Goal: Information Seeking & Learning: Understand process/instructions

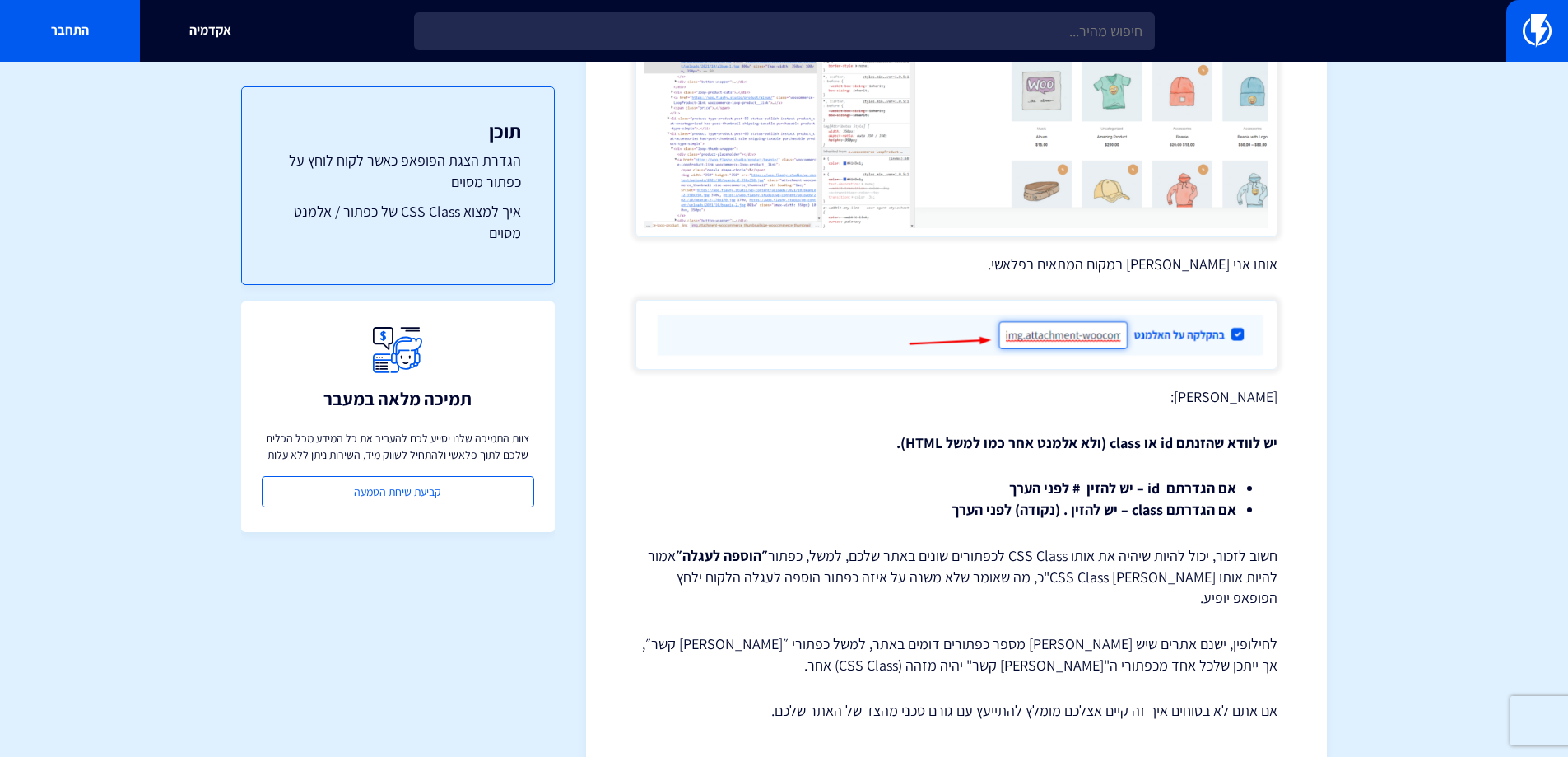
drag, startPoint x: 0, startPoint y: 0, endPoint x: 1346, endPoint y: 472, distance: 1426.4
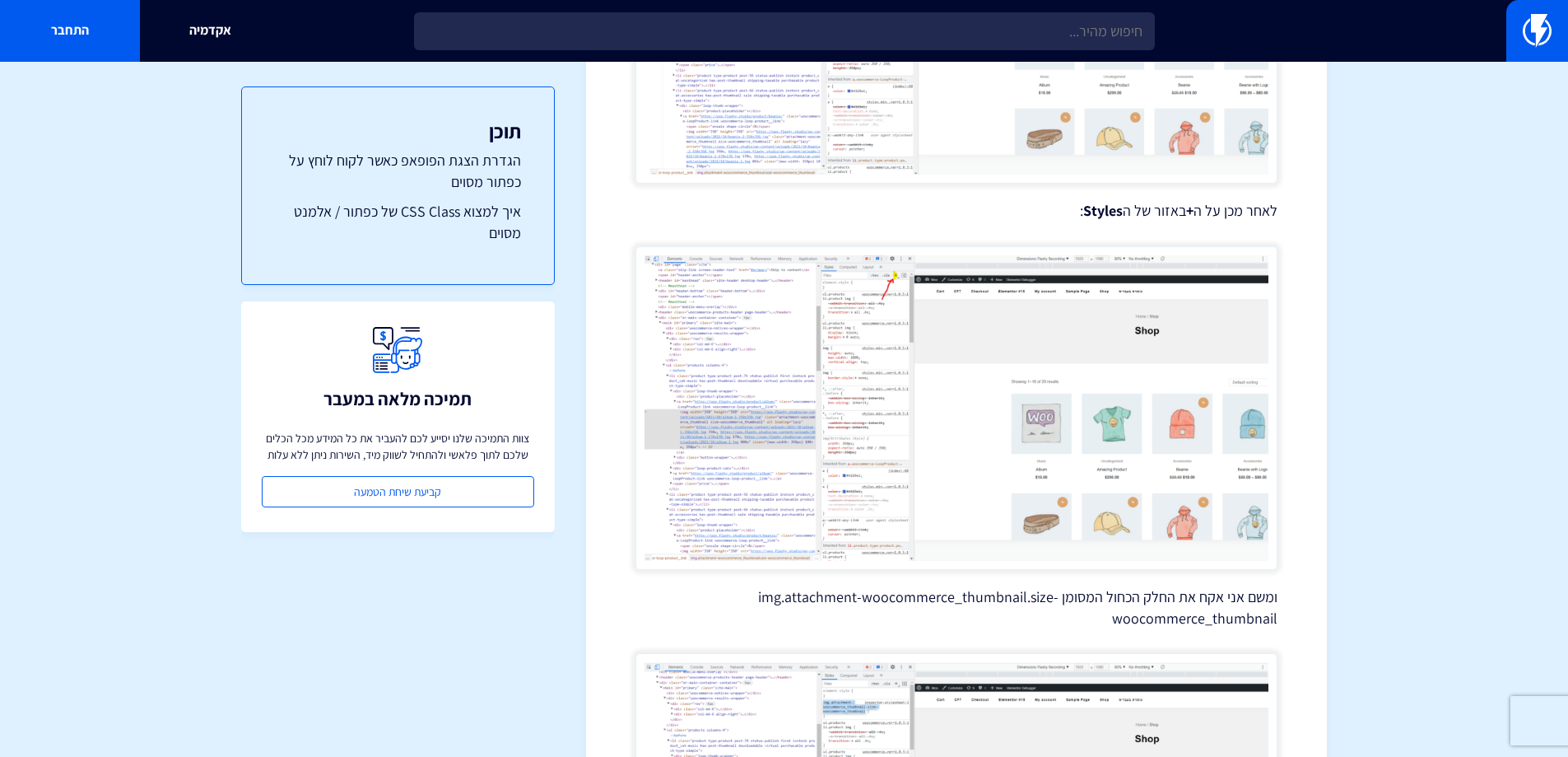
scroll to position [2076, 0]
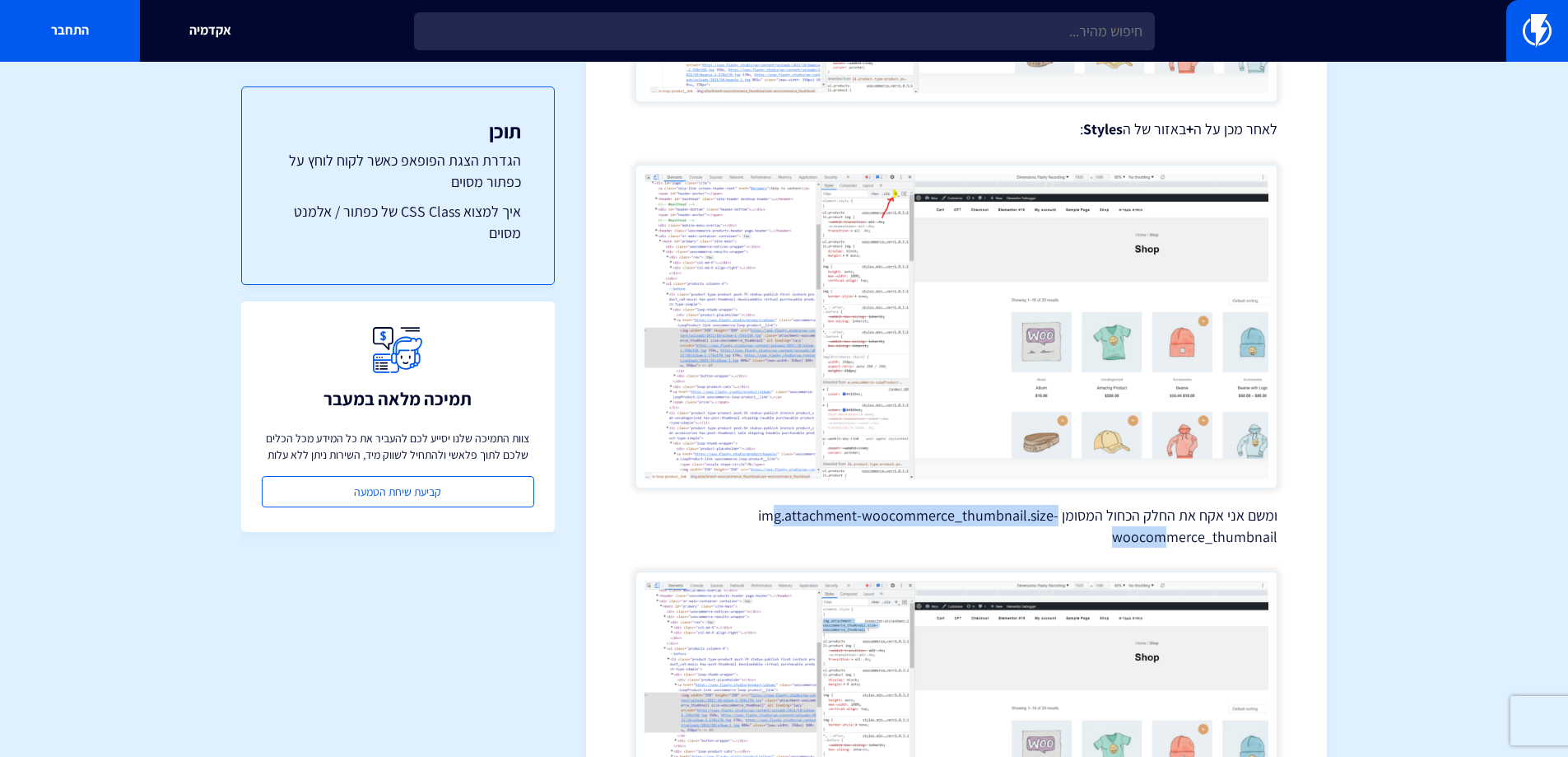
drag, startPoint x: 806, startPoint y: 470, endPoint x: 1172, endPoint y: 493, distance: 366.7
click at [1171, 505] on p "ומשם אני אקח את החלק הכחול המסומן img.attachment-woocommerce_thumbnail.size-woo…" at bounding box center [956, 526] width 642 height 42
click at [1177, 505] on p "ומשם אני אקח את החלק הכחול המסומן img.attachment-woocommerce_thumbnail.size-woo…" at bounding box center [956, 526] width 642 height 42
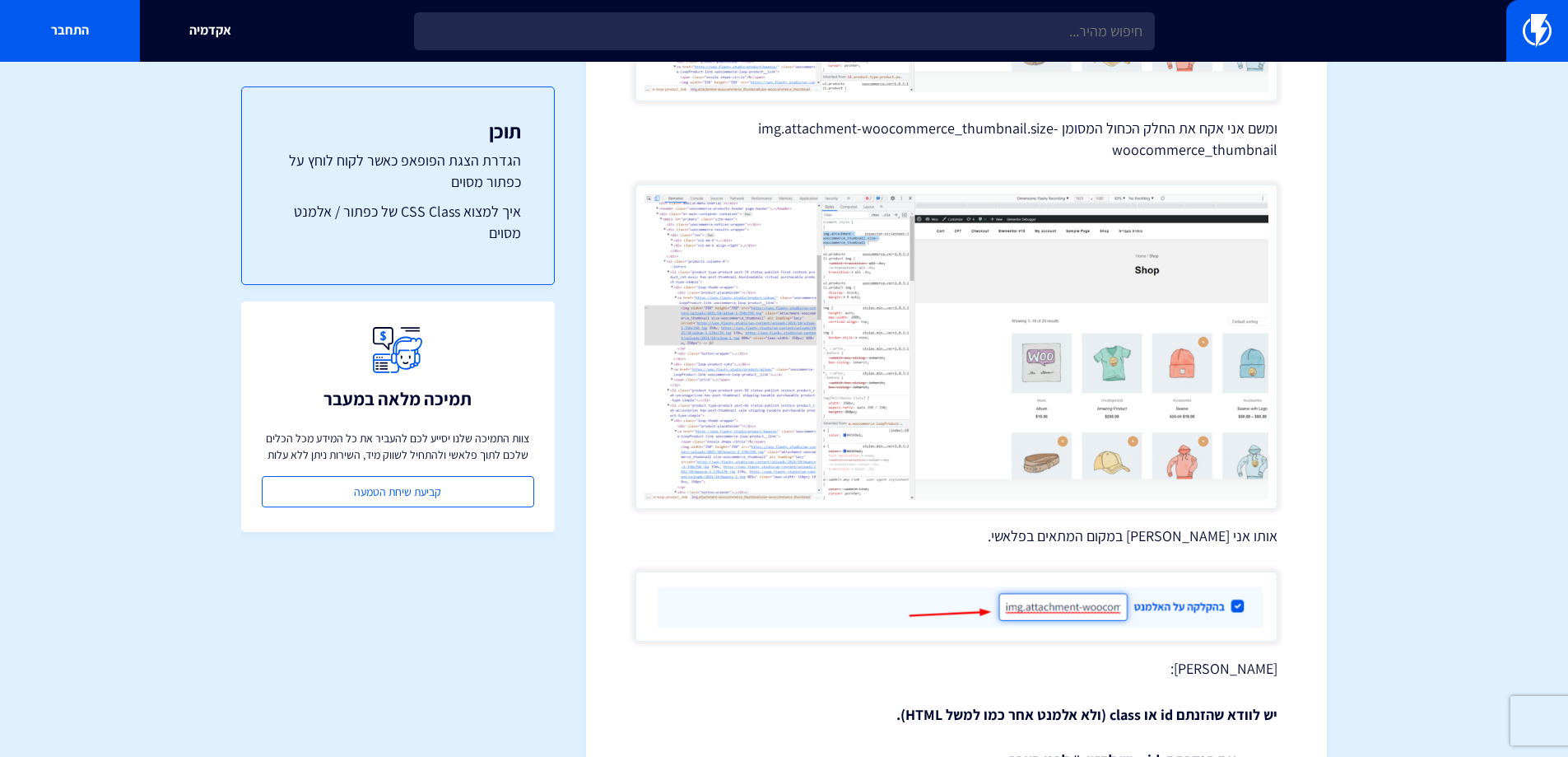
scroll to position [2570, 0]
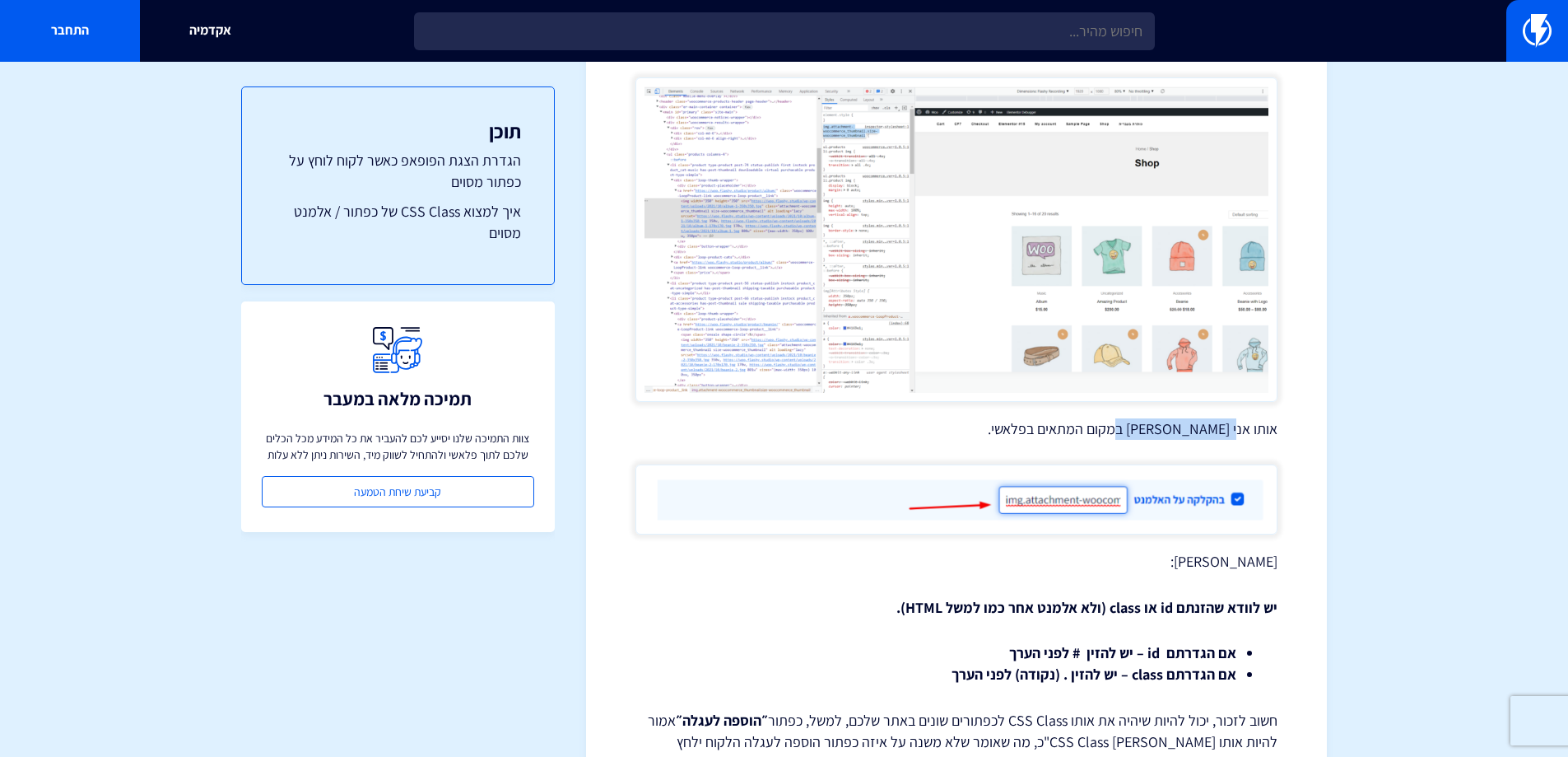
drag, startPoint x: 1128, startPoint y: 389, endPoint x: 1235, endPoint y: 392, distance: 107.0
click at [1235, 419] on p "אותו אני אדביק במקום המתאים בפלאשי." at bounding box center [956, 429] width 642 height 21
click at [1236, 419] on p "אותו אני אדביק במקום המתאים בפלאשי." at bounding box center [956, 429] width 642 height 21
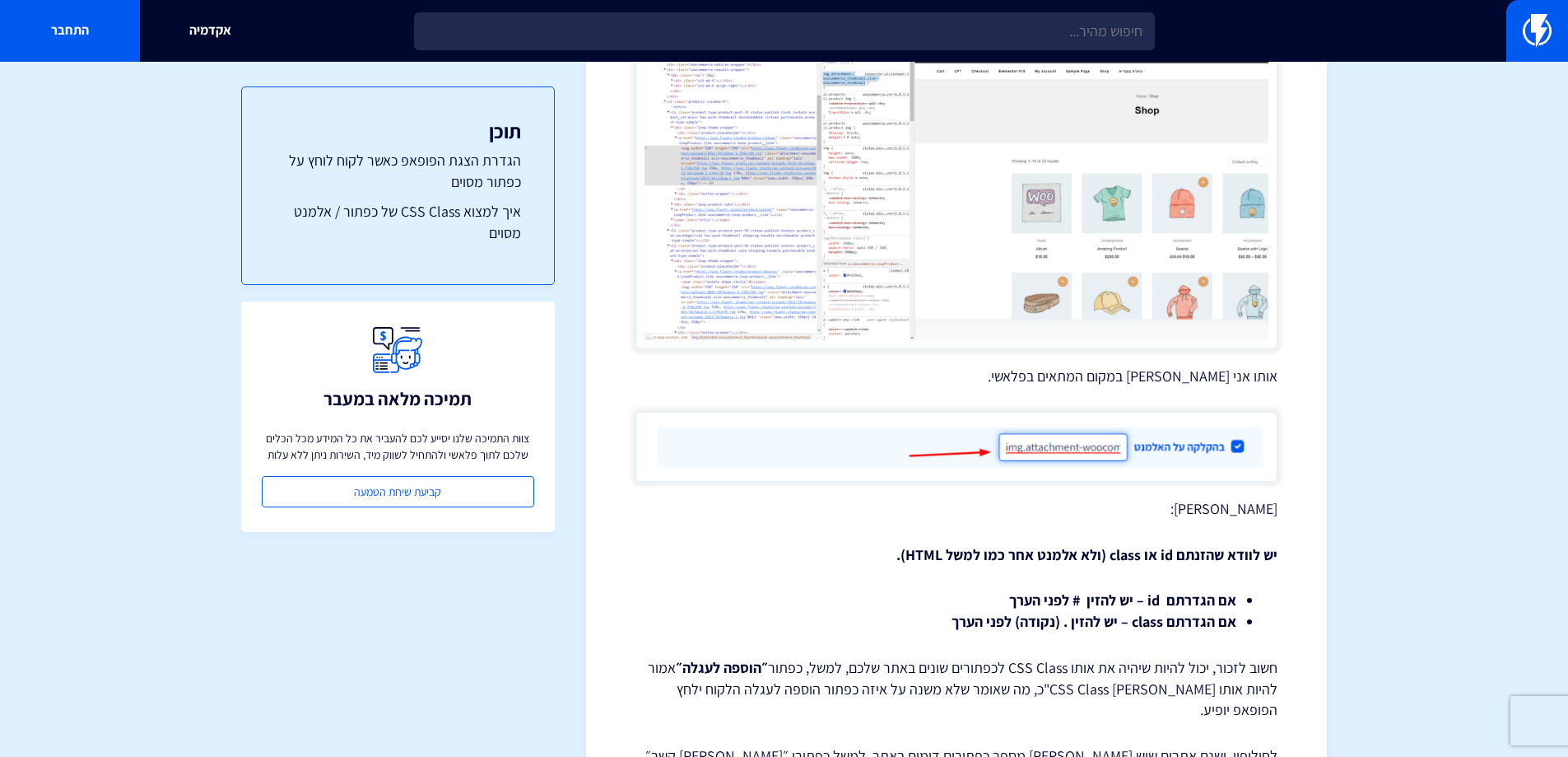
scroll to position [2652, 0]
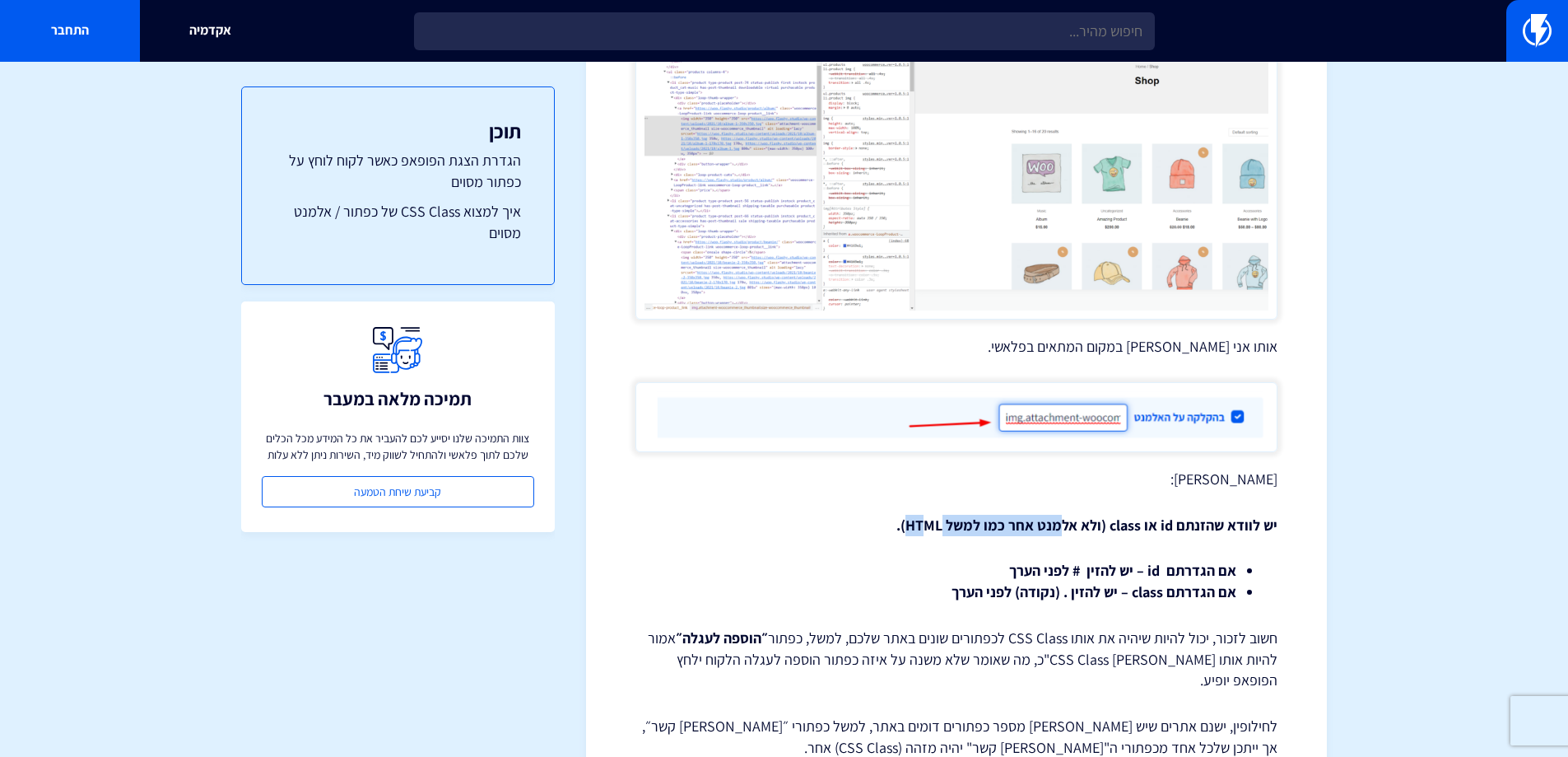
drag, startPoint x: 1065, startPoint y: 460, endPoint x: 974, endPoint y: 494, distance: 97.1
drag, startPoint x: 1093, startPoint y: 524, endPoint x: 1022, endPoint y: 526, distance: 71.0
click at [1022, 561] on strong "אם הגדרתם id – יש להזין # לפני הערך" at bounding box center [1122, 570] width 227 height 19
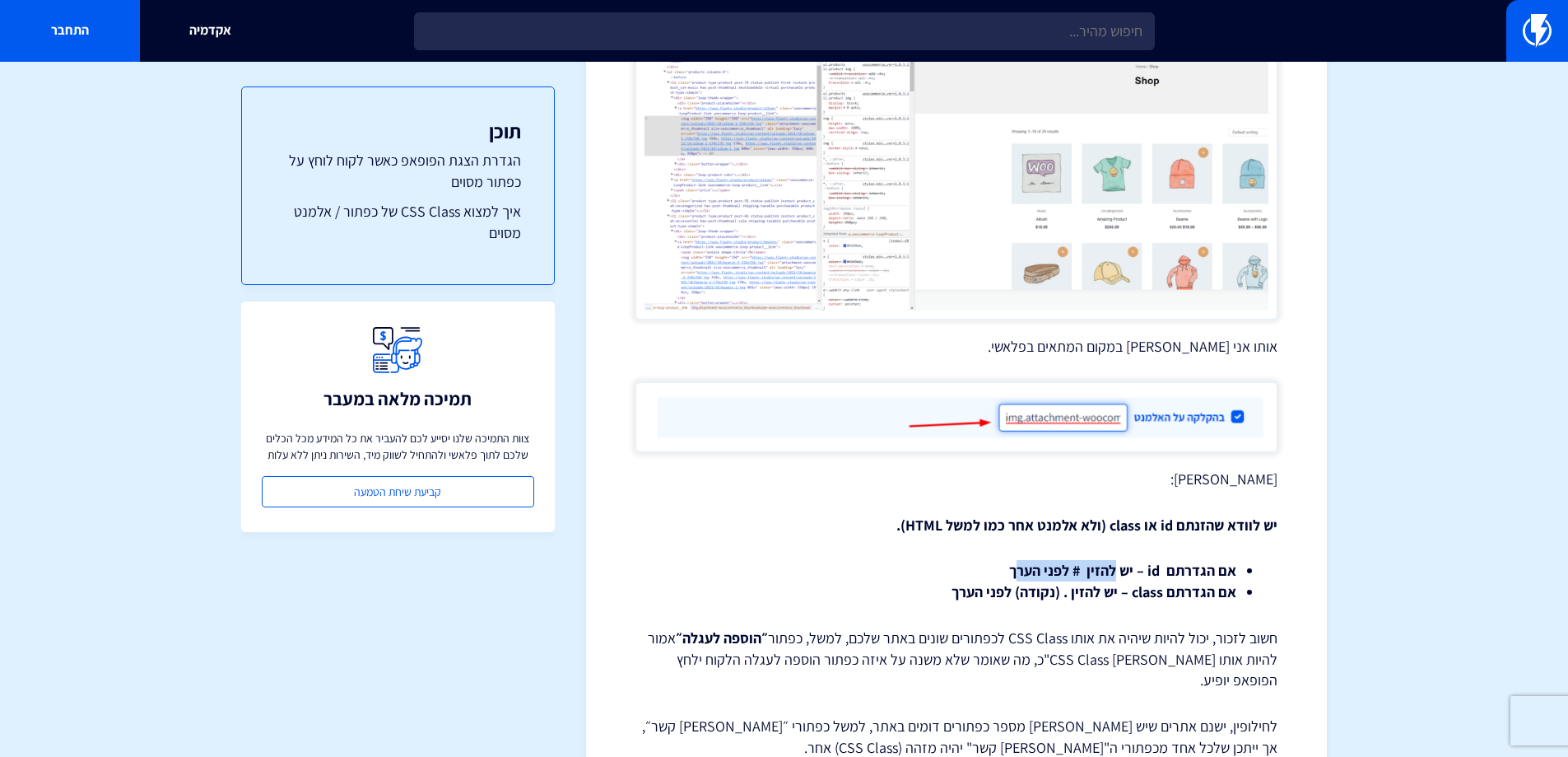
click at [1104, 560] on li "אם הגדרתם id – יש להזין # לפני הערך" at bounding box center [956, 570] width 560 height 21
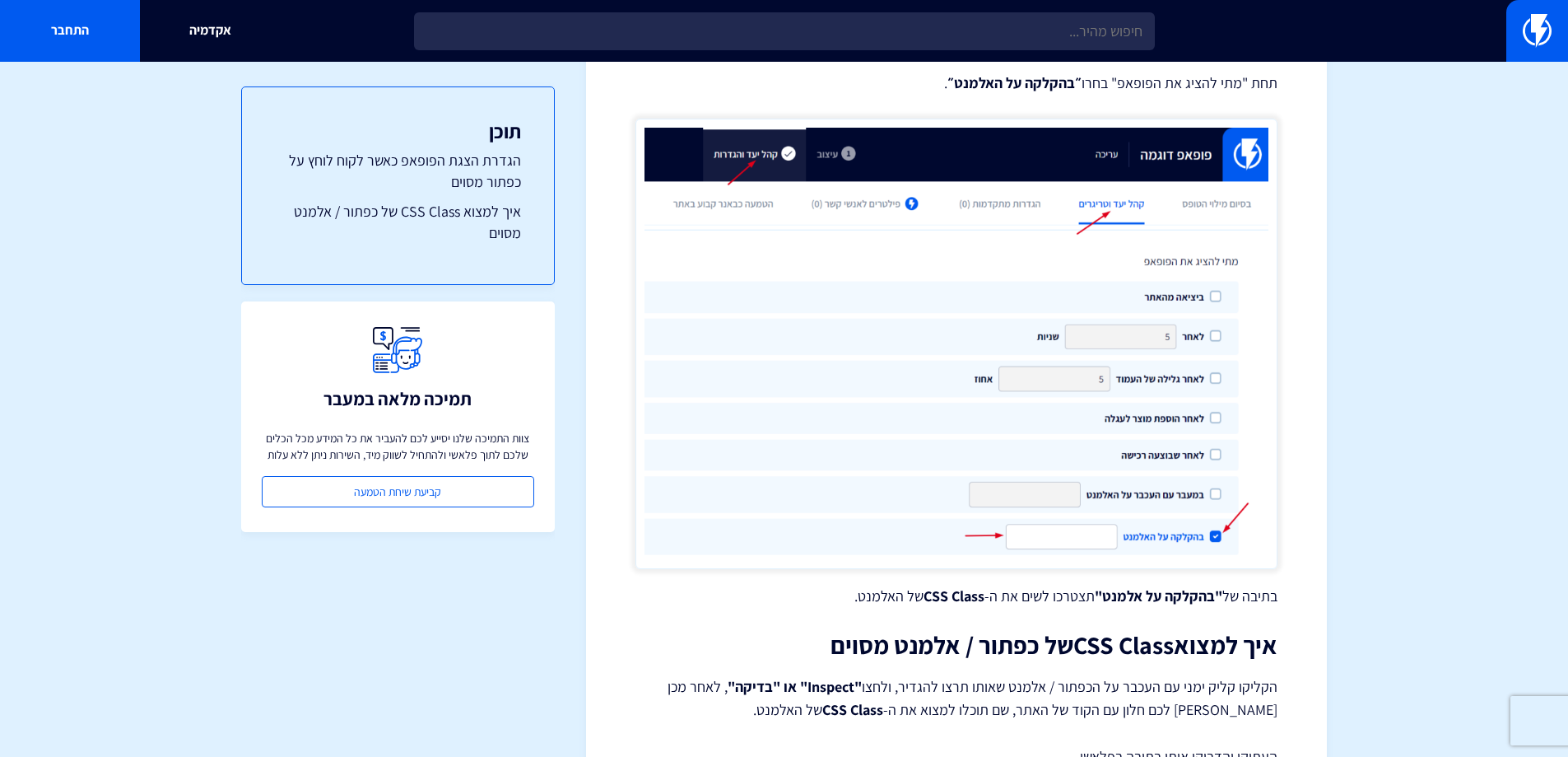
scroll to position [181, 0]
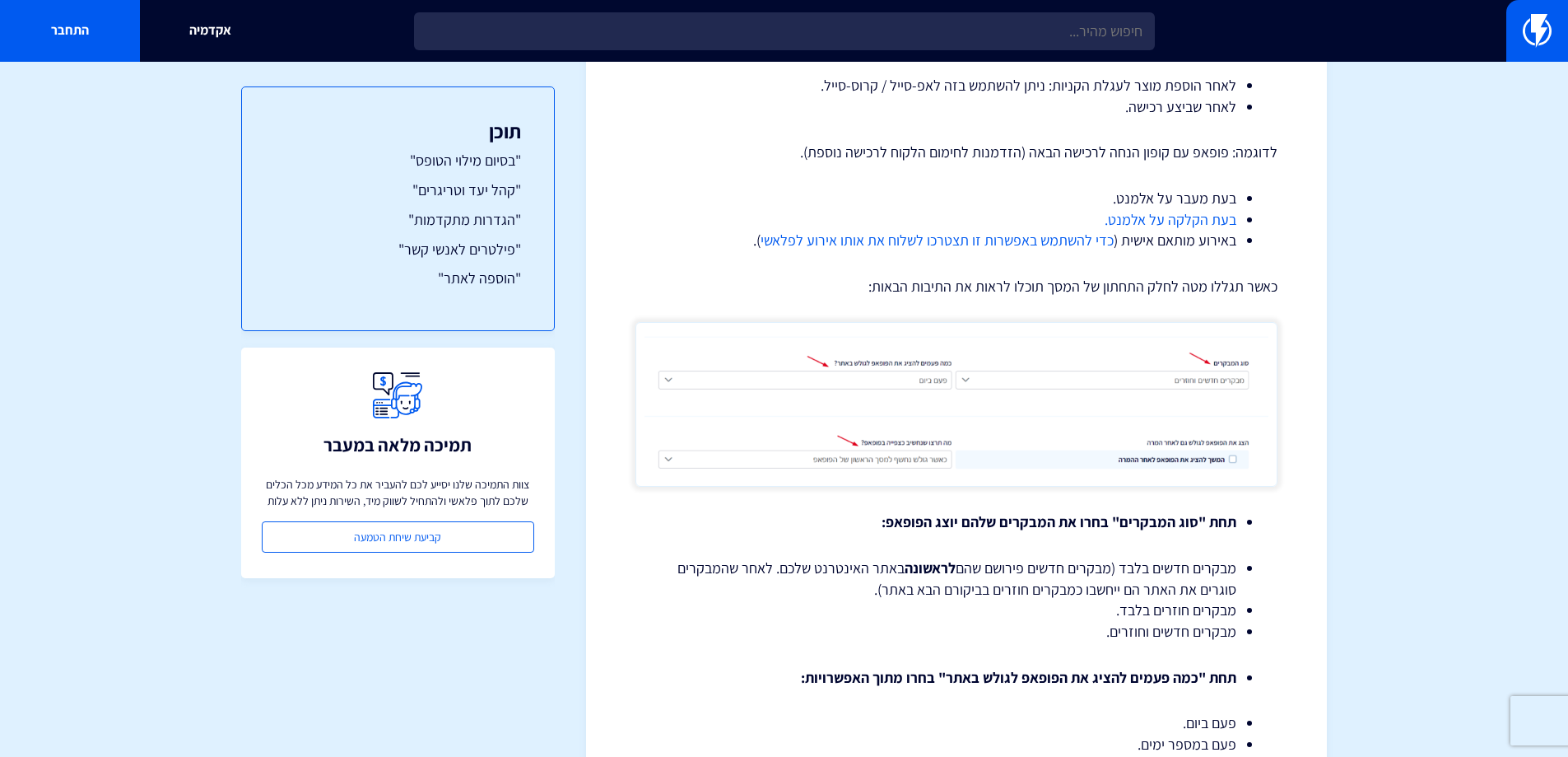
scroll to position [2124, 0]
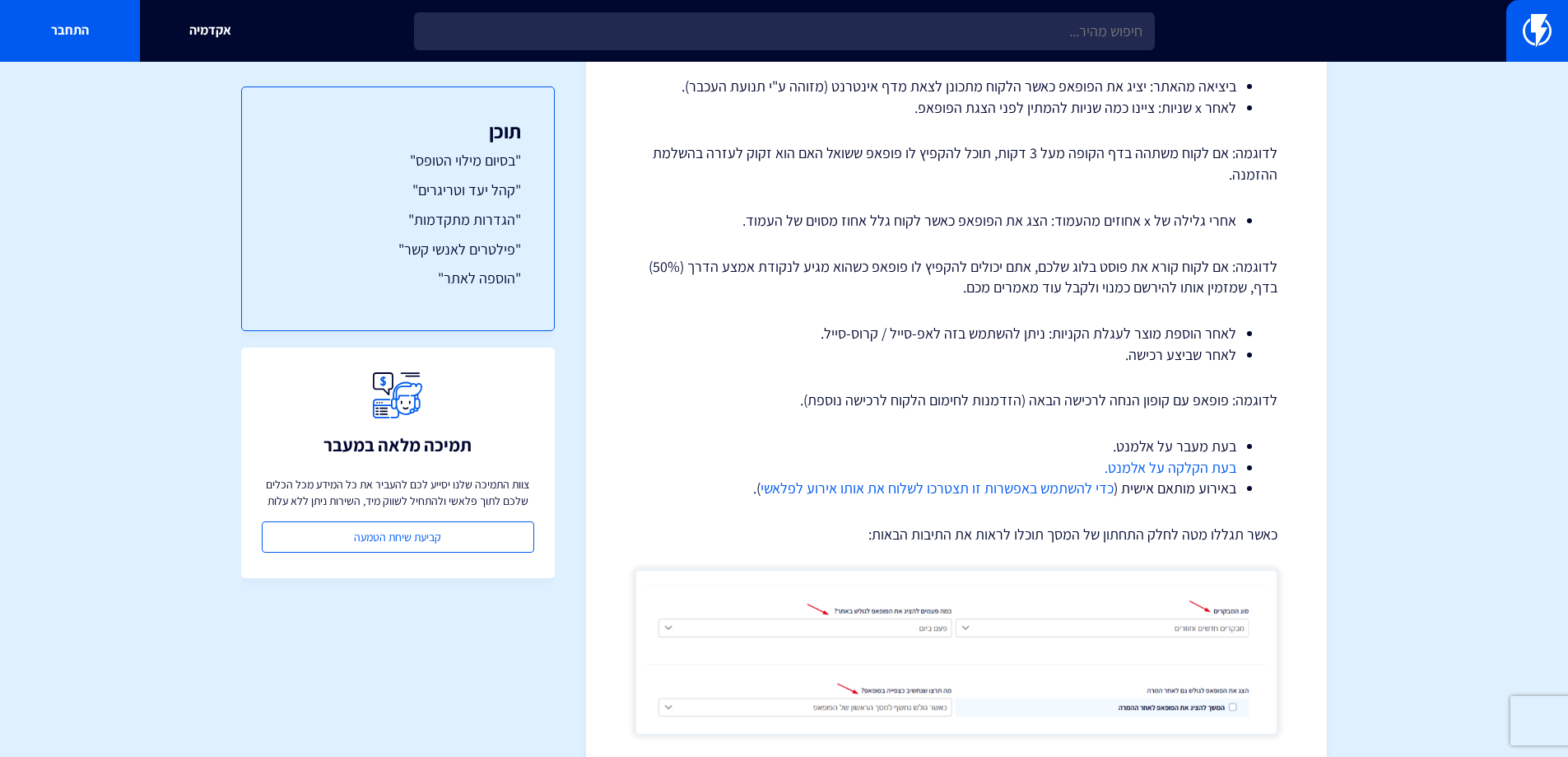
click at [883, 489] on link "כדי להשתמש באפשרות זו תצטרכו לשלוח את אותו אירוע לפלאשי" at bounding box center [936, 488] width 353 height 19
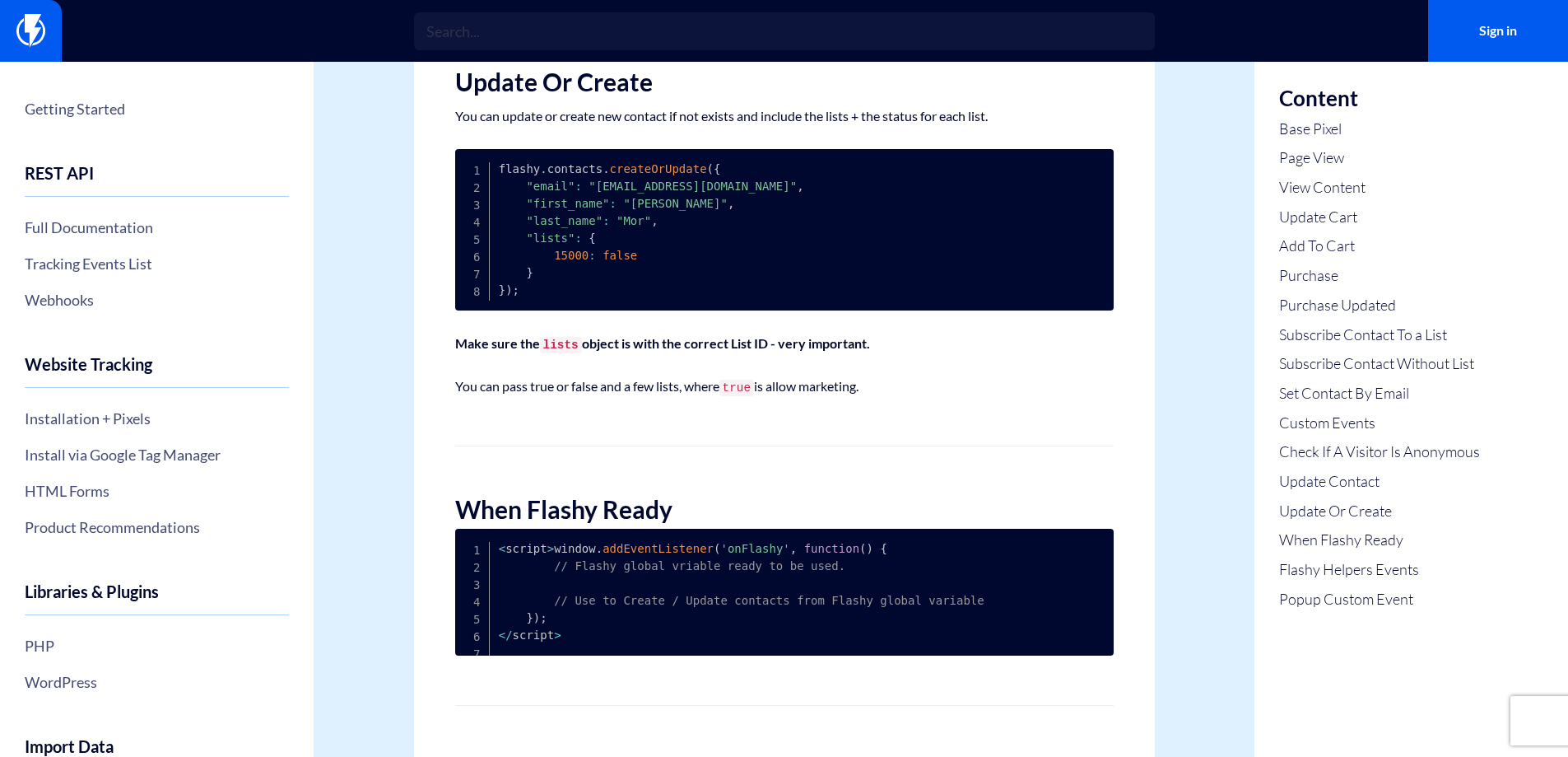
scroll to position [5212, 0]
